Goal: Information Seeking & Learning: Learn about a topic

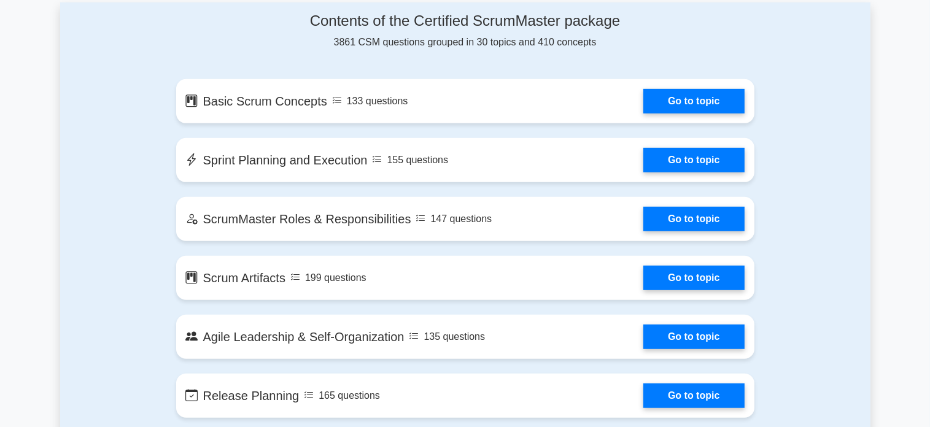
scroll to position [649, 0]
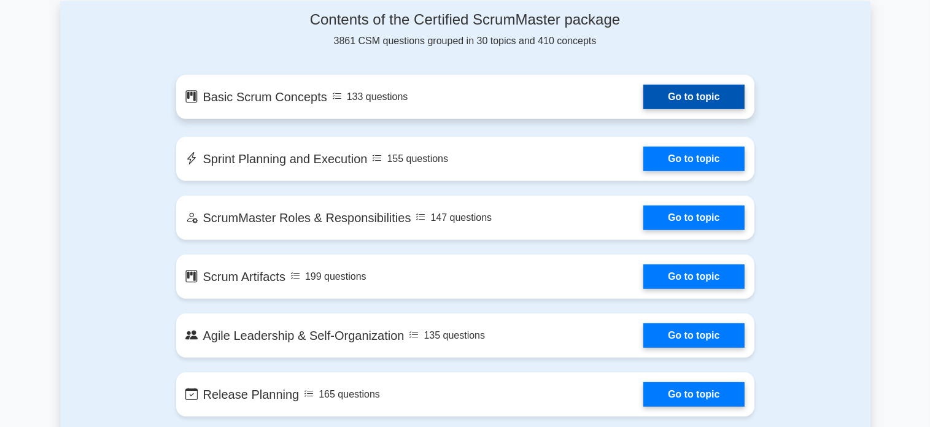
click at [643, 99] on link "Go to topic" at bounding box center [693, 97] width 101 height 25
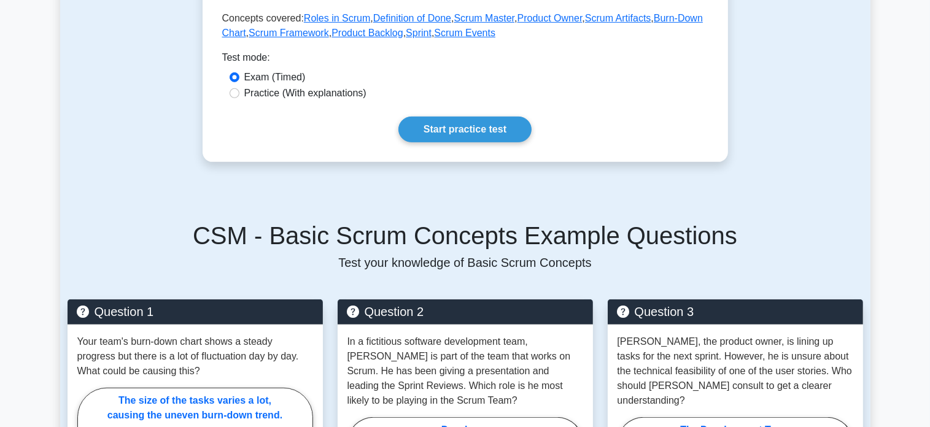
scroll to position [549, 0]
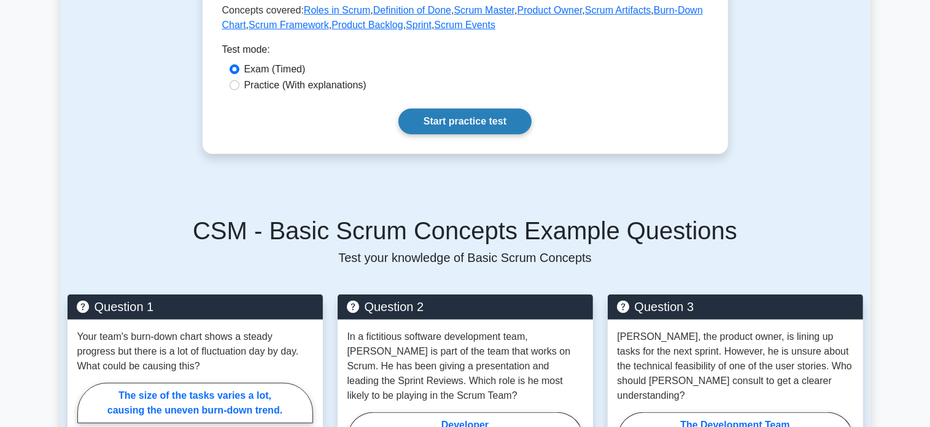
click at [465, 120] on link "Start practice test" at bounding box center [464, 122] width 133 height 26
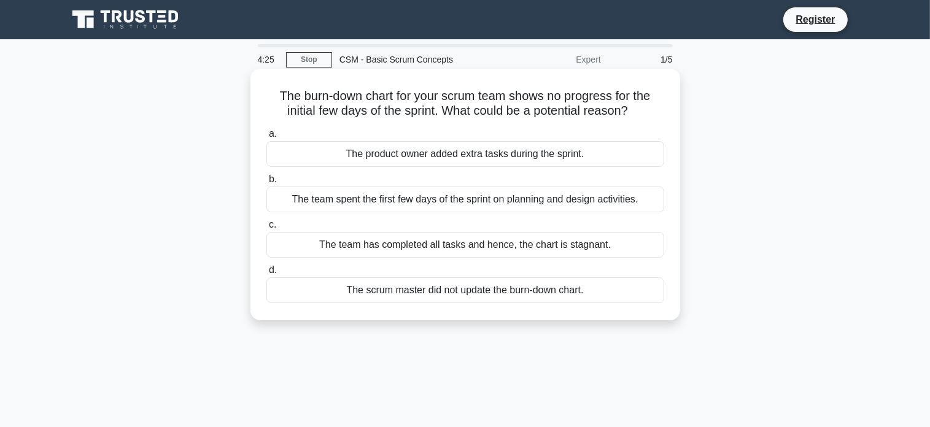
click at [447, 202] on div "The team spent the first few days of the sprint on planning and design activiti…" at bounding box center [465, 200] width 398 height 26
click at [266, 183] on input "b. The team spent the first few days of the sprint on planning and design activ…" at bounding box center [266, 180] width 0 height 8
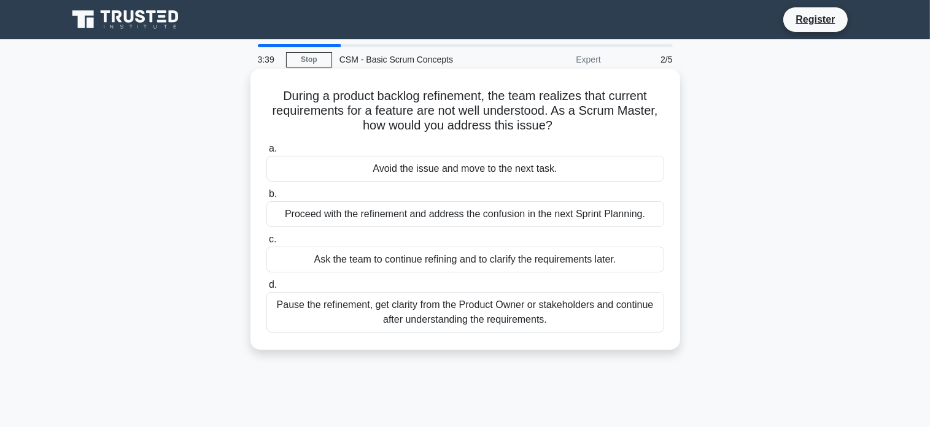
click at [386, 315] on div "Pause the refinement, get clarity from the Product Owner or stakeholders and co…" at bounding box center [465, 312] width 398 height 41
click at [266, 289] on input "d. Pause the refinement, get clarity from the Product Owner or stakeholders and…" at bounding box center [266, 285] width 0 height 8
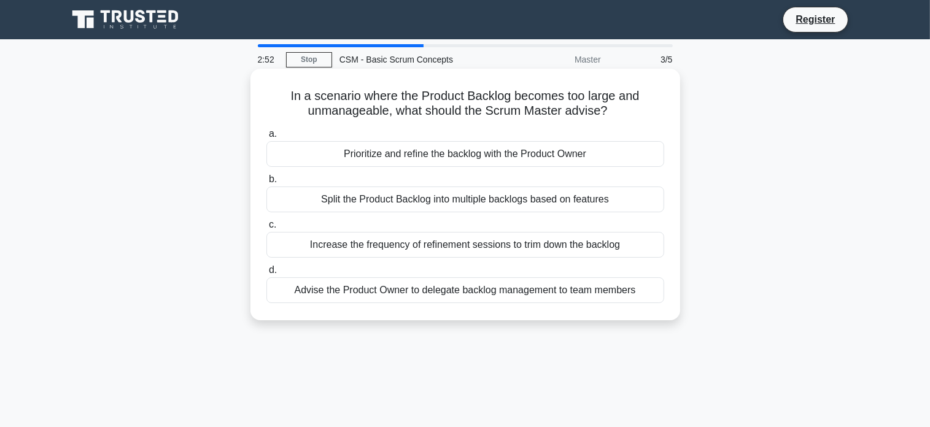
click at [396, 152] on div "Prioritize and refine the backlog with the Product Owner" at bounding box center [465, 154] width 398 height 26
click at [266, 138] on input "a. Prioritize and refine the backlog with the Product Owner" at bounding box center [266, 134] width 0 height 8
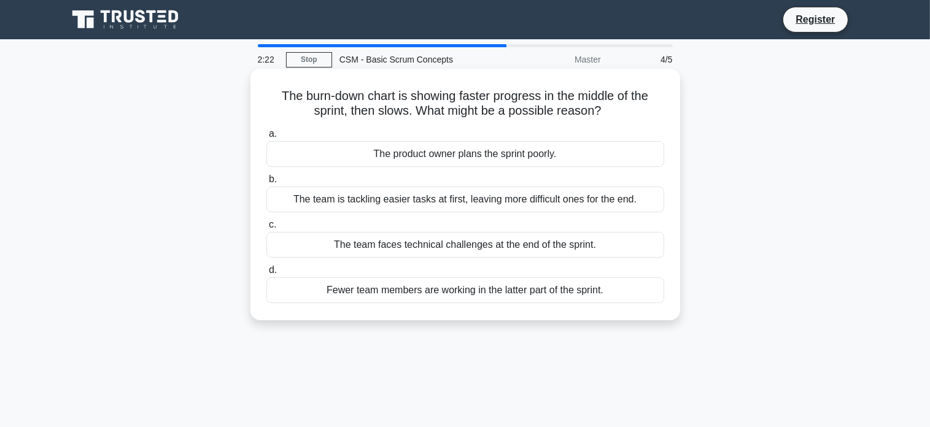
click at [450, 245] on div "The team faces technical challenges at the end of the sprint." at bounding box center [465, 245] width 398 height 26
click at [266, 229] on input "c. The team faces technical challenges at the end of the sprint." at bounding box center [266, 225] width 0 height 8
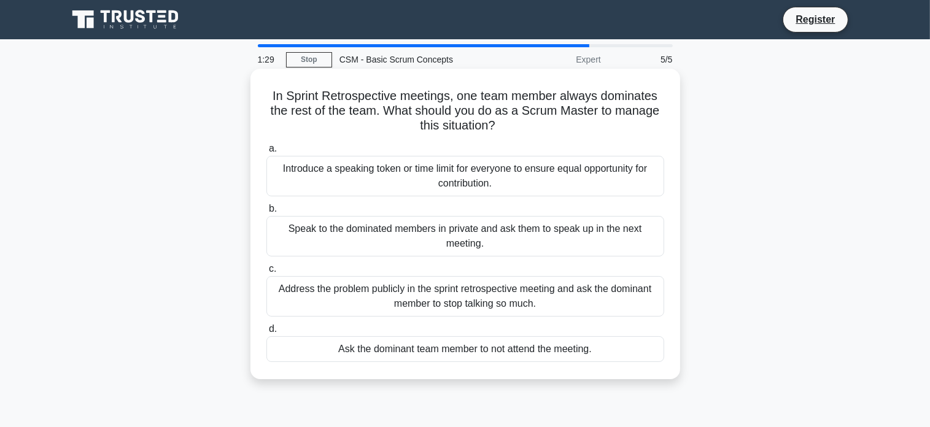
click at [304, 166] on div "Introduce a speaking token or time limit for everyone to ensure equal opportuni…" at bounding box center [465, 176] width 398 height 41
click at [266, 153] on input "a. Introduce a speaking token or time limit for everyone to ensure equal opport…" at bounding box center [266, 149] width 0 height 8
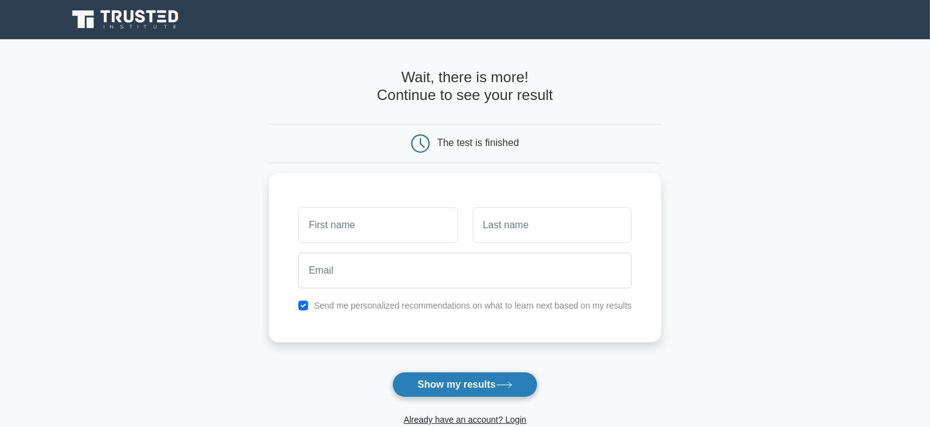
click at [454, 380] on button "Show my results" at bounding box center [464, 385] width 145 height 26
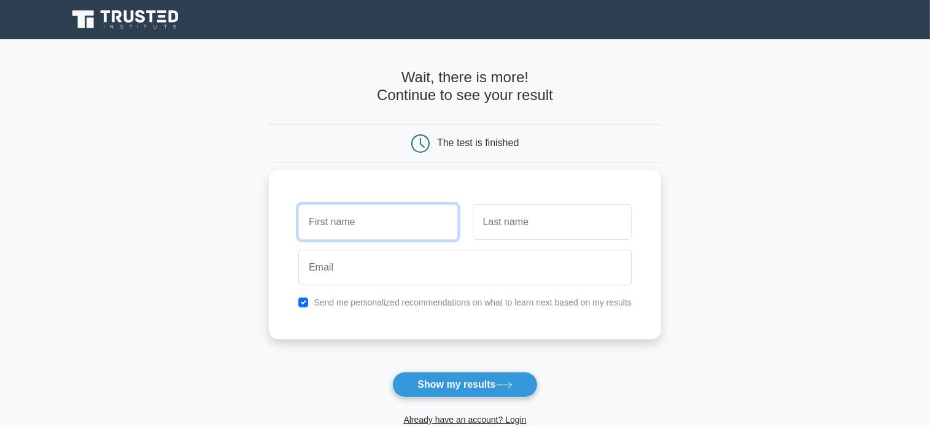
click at [373, 224] on input "text" at bounding box center [377, 222] width 159 height 36
type input "mayur"
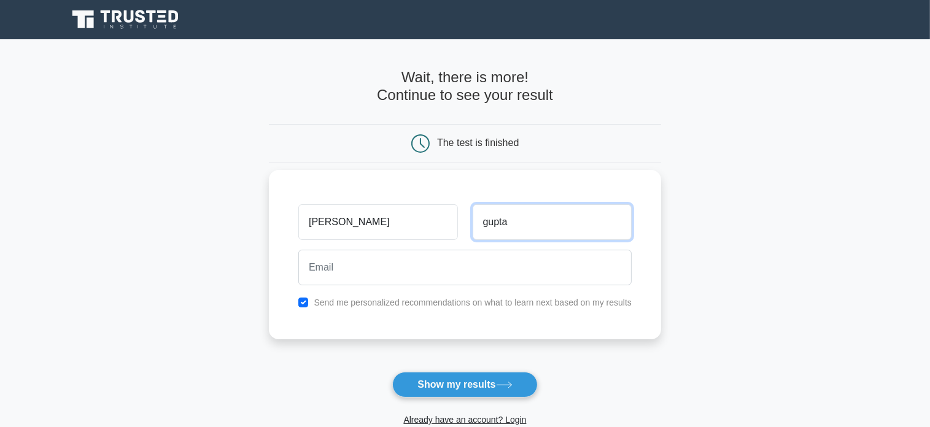
type input "gupta"
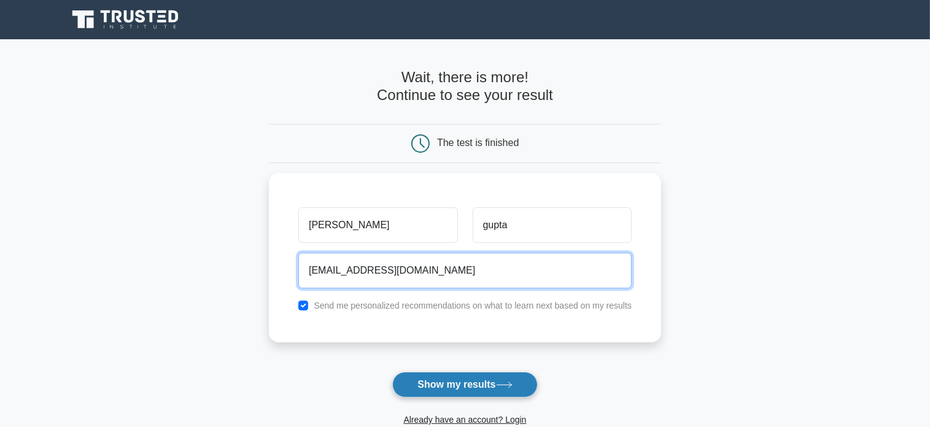
type input "mayurjklh223@gmail.com"
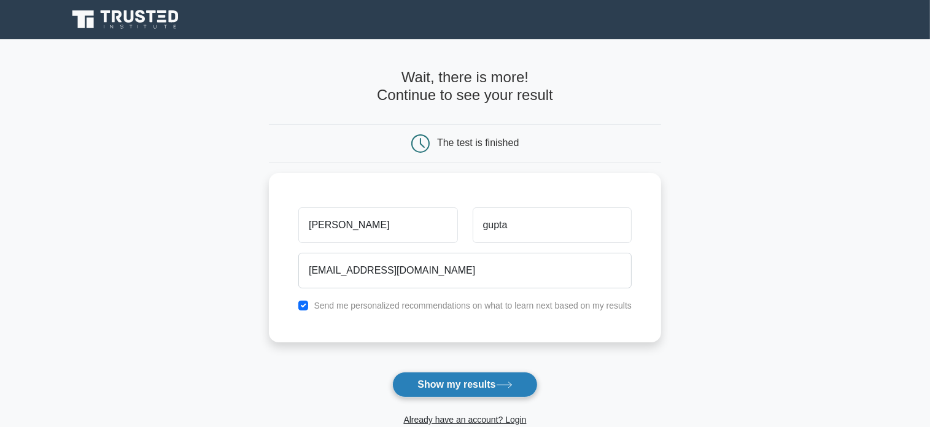
click at [473, 382] on button "Show my results" at bounding box center [464, 385] width 145 height 26
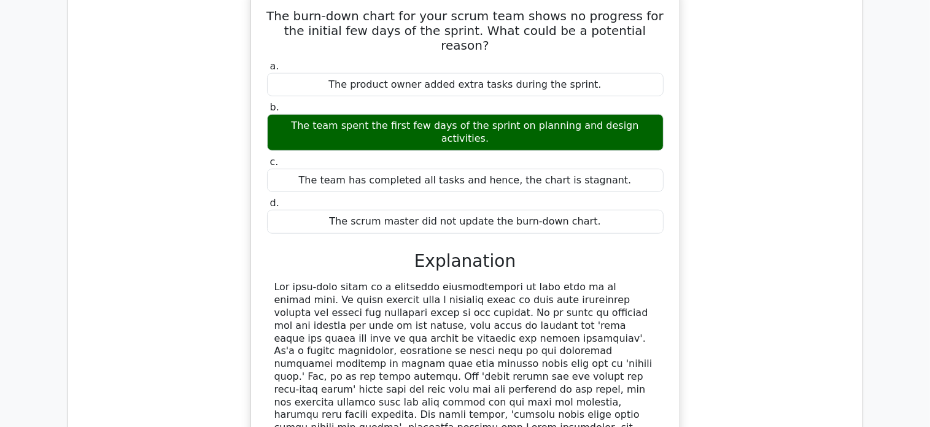
scroll to position [1022, 0]
